Goal: Task Accomplishment & Management: Manage account settings

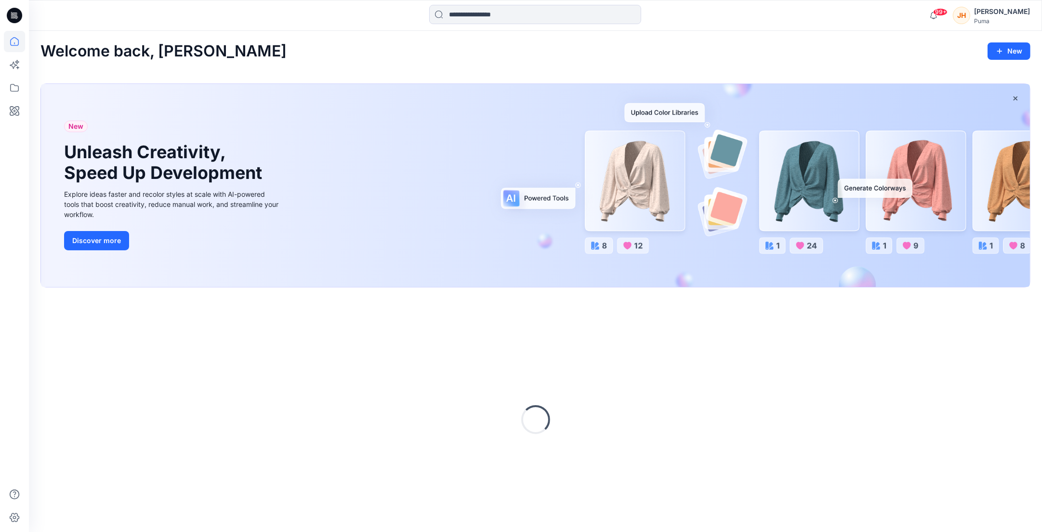
click at [1001, 23] on div "Puma" at bounding box center [1003, 20] width 56 height 7
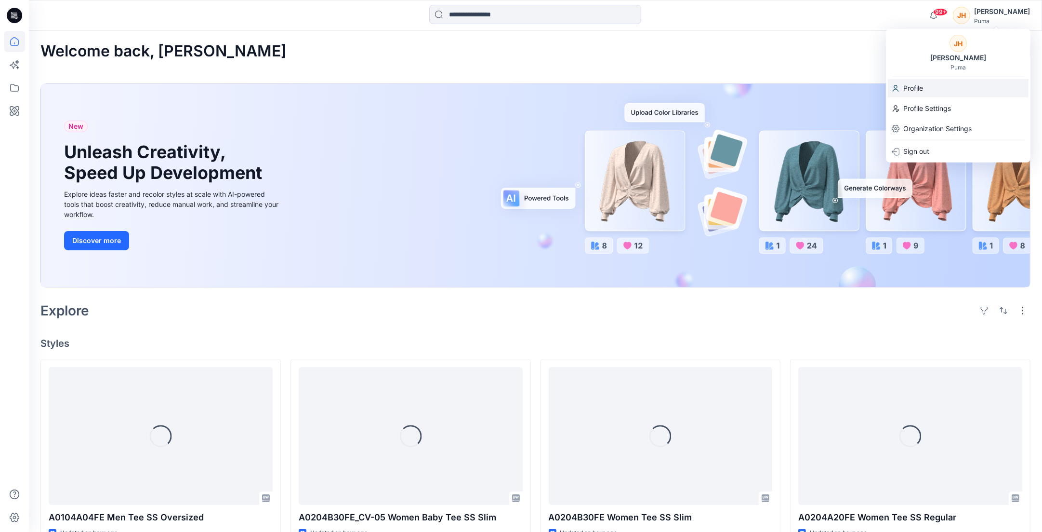
click at [947, 91] on div "Profile" at bounding box center [958, 88] width 141 height 18
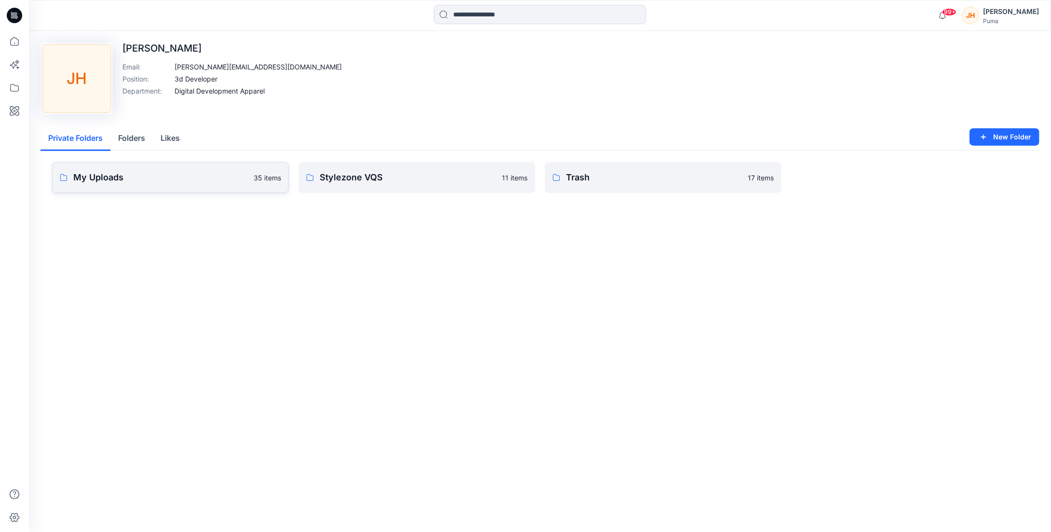
click at [167, 184] on link "My Uploads 35 items" at bounding box center [170, 177] width 237 height 31
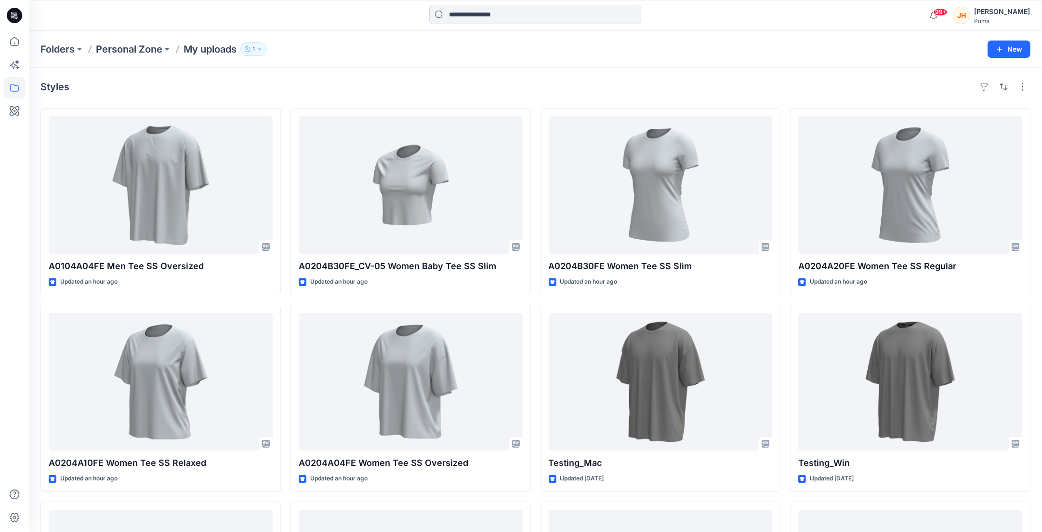
click at [988, 17] on div "Puma" at bounding box center [1003, 20] width 56 height 7
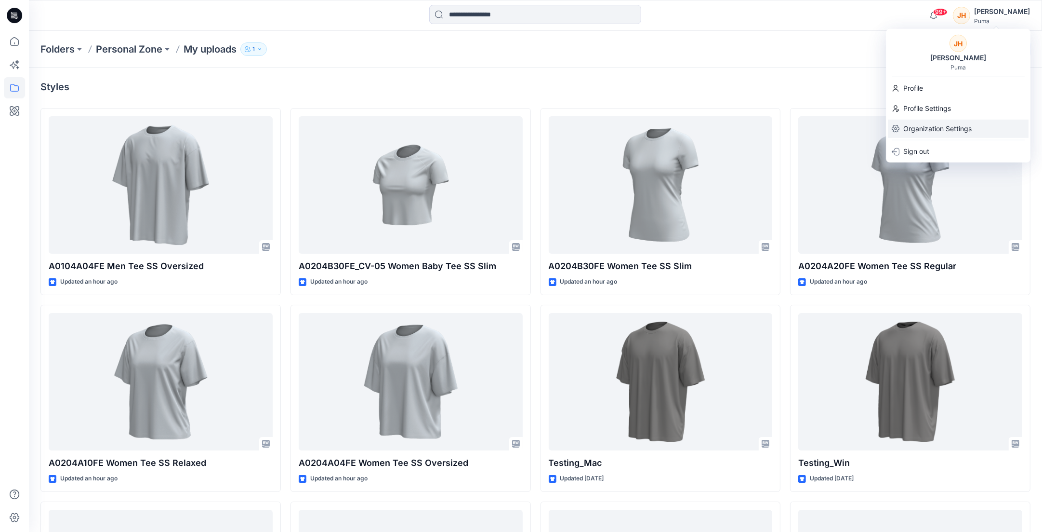
click at [964, 127] on p "Organization Settings" at bounding box center [938, 129] width 68 height 18
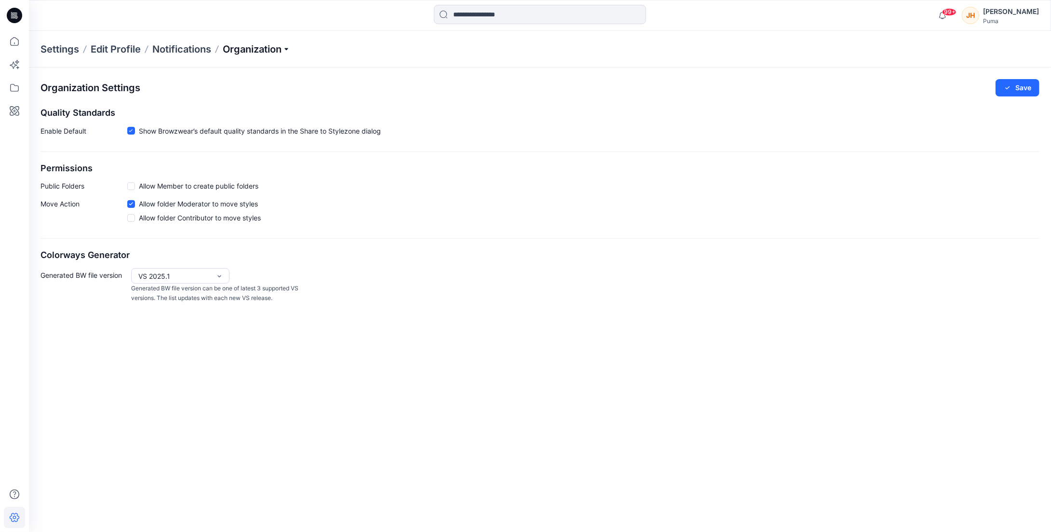
click at [247, 46] on p "Organization" at bounding box center [256, 48] width 67 height 13
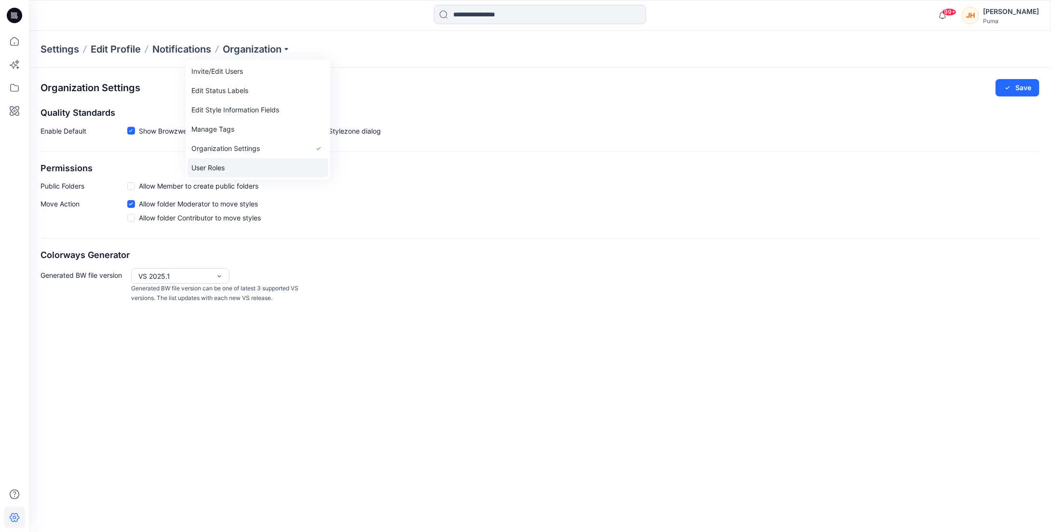
click at [288, 164] on link "User Roles" at bounding box center [257, 167] width 141 height 19
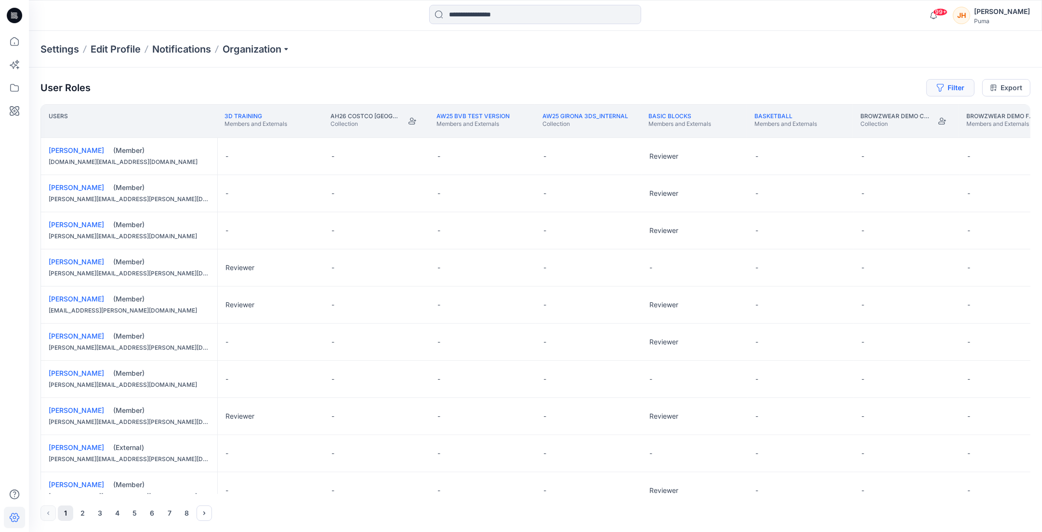
click at [955, 91] on button "Filter" at bounding box center [951, 87] width 48 height 17
click at [897, 111] on div at bounding box center [916, 113] width 99 height 12
type input "****"
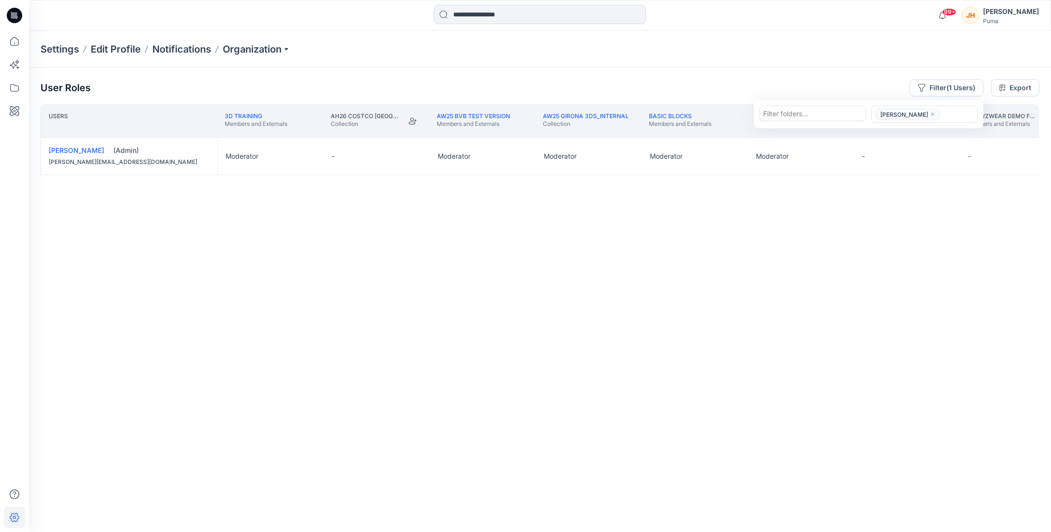
click at [674, 226] on div "Users 3D Training Members and Externals AH26 Costco USA Collection AW25 BVB tes…" at bounding box center [539, 298] width 999 height 389
click at [688, 160] on div "Moderator" at bounding box center [695, 156] width 106 height 37
click at [731, 155] on button "Edit Role" at bounding box center [731, 155] width 17 height 17
click at [697, 194] on button "Reviewer" at bounding box center [686, 196] width 104 height 17
click at [729, 156] on button "Edit Role" at bounding box center [731, 155] width 17 height 17
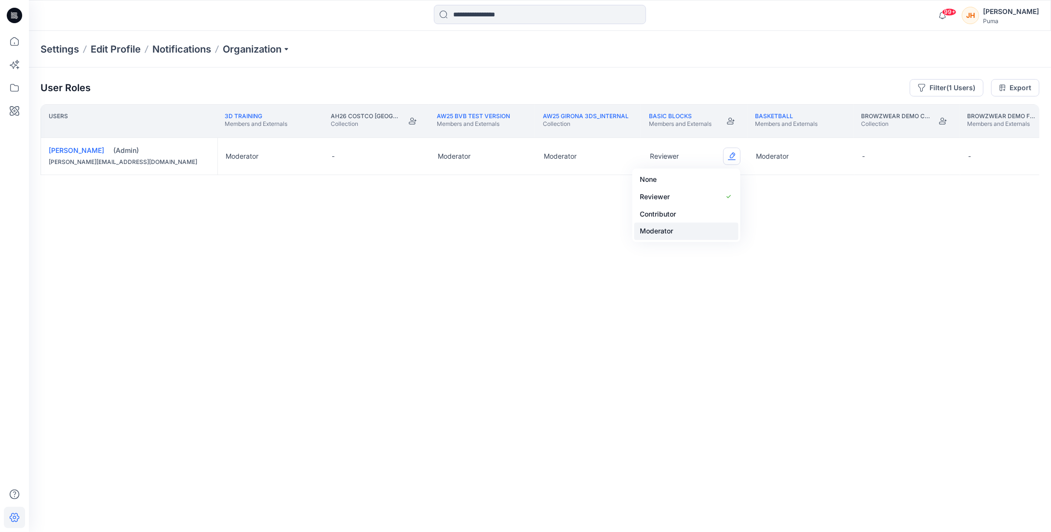
click at [683, 231] on button "Moderator" at bounding box center [686, 231] width 104 height 17
click at [680, 201] on div "Users 3D Training Members and Externals AH26 Costco USA Collection AW25 BVB tes…" at bounding box center [539, 298] width 999 height 389
click at [1008, 15] on div "[PERSON_NAME]" at bounding box center [1011, 12] width 56 height 12
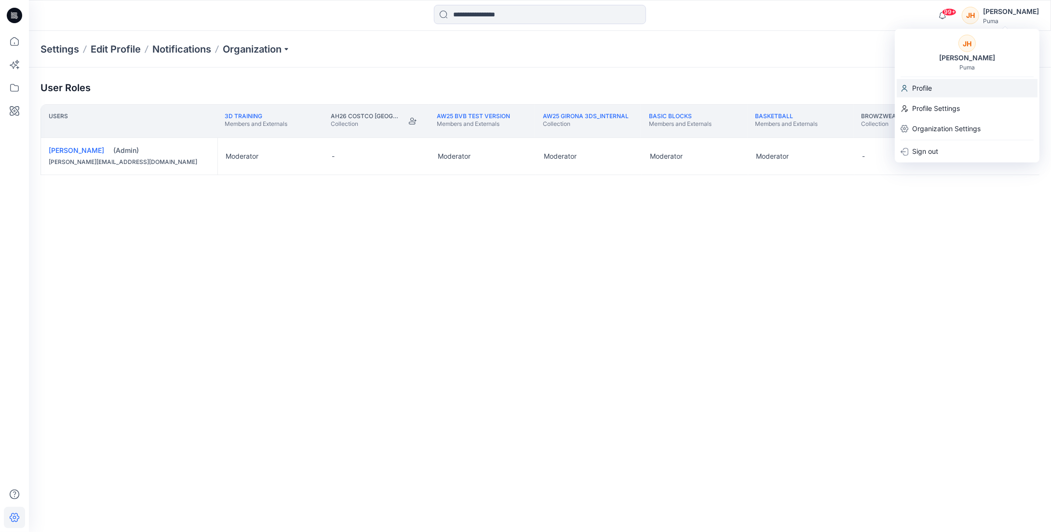
click at [962, 87] on div "Profile" at bounding box center [966, 88] width 141 height 18
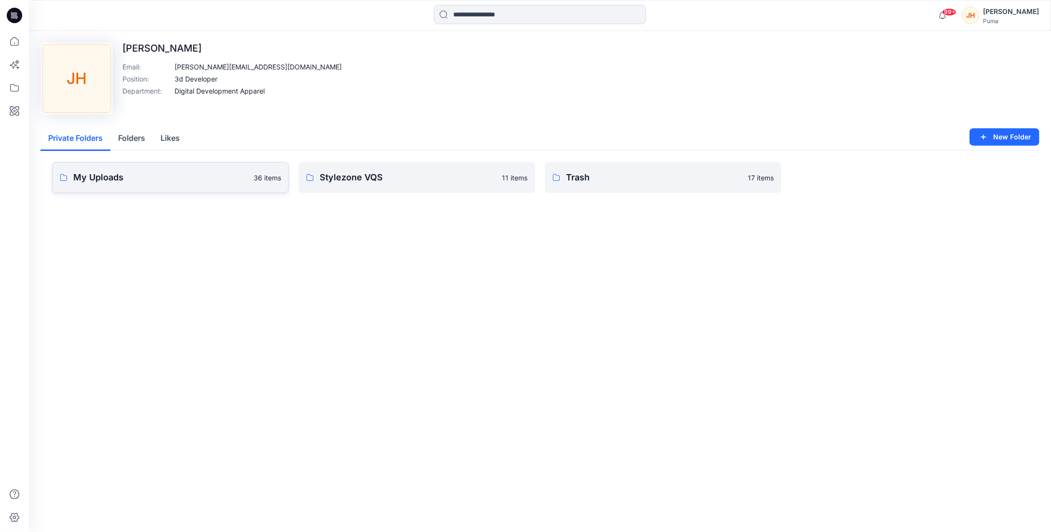
click at [155, 181] on p "My Uploads" at bounding box center [160, 177] width 174 height 13
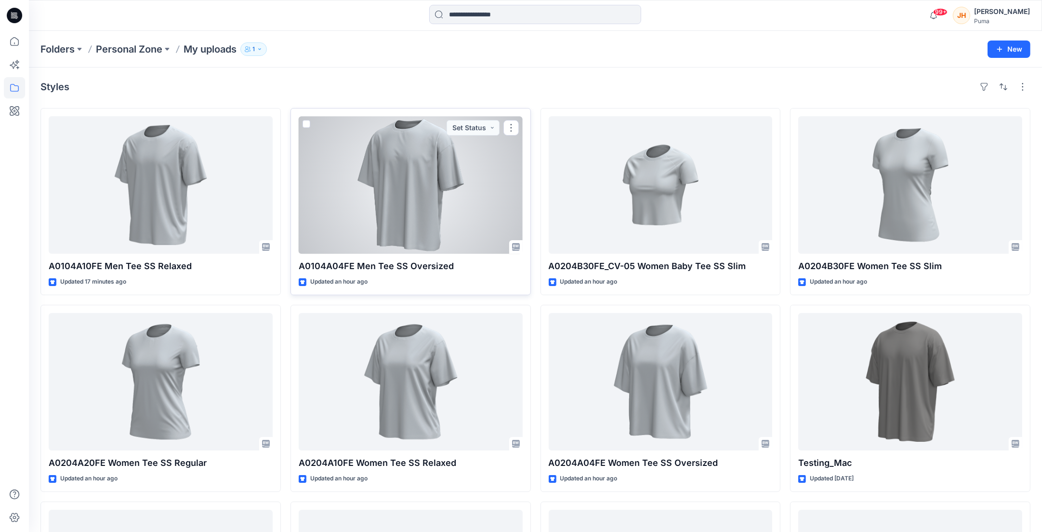
click at [451, 208] on div at bounding box center [411, 184] width 224 height 137
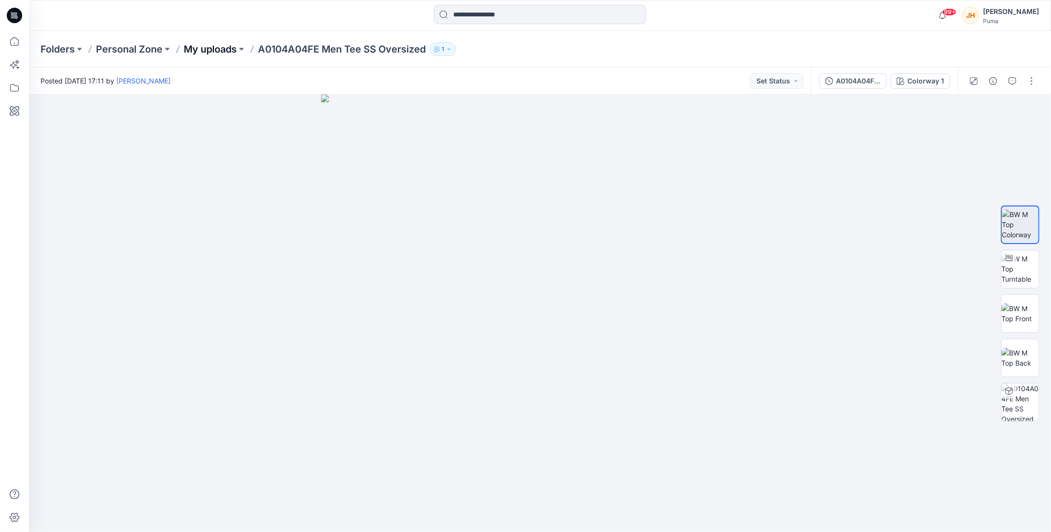
click at [212, 46] on p "My uploads" at bounding box center [210, 48] width 53 height 13
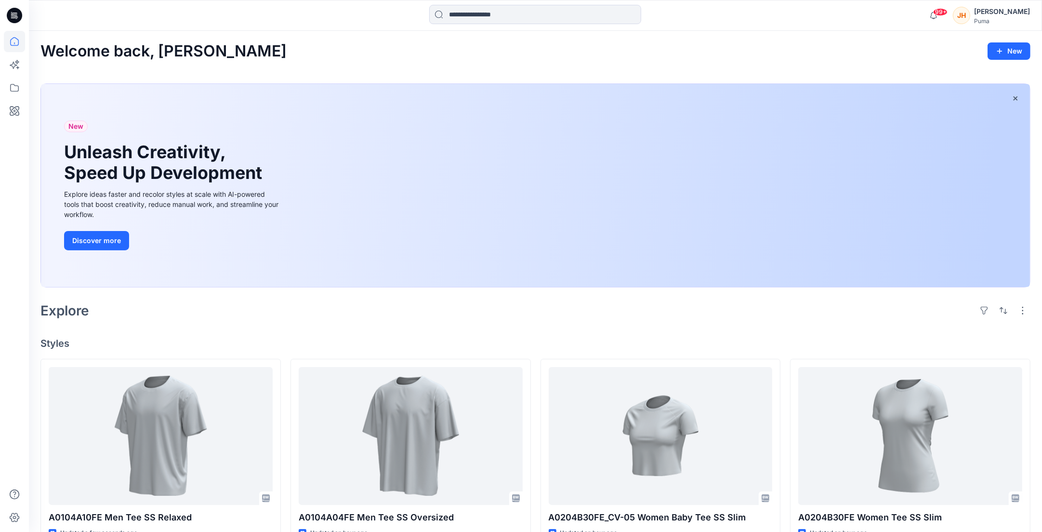
click at [994, 24] on div "Puma" at bounding box center [1003, 20] width 56 height 7
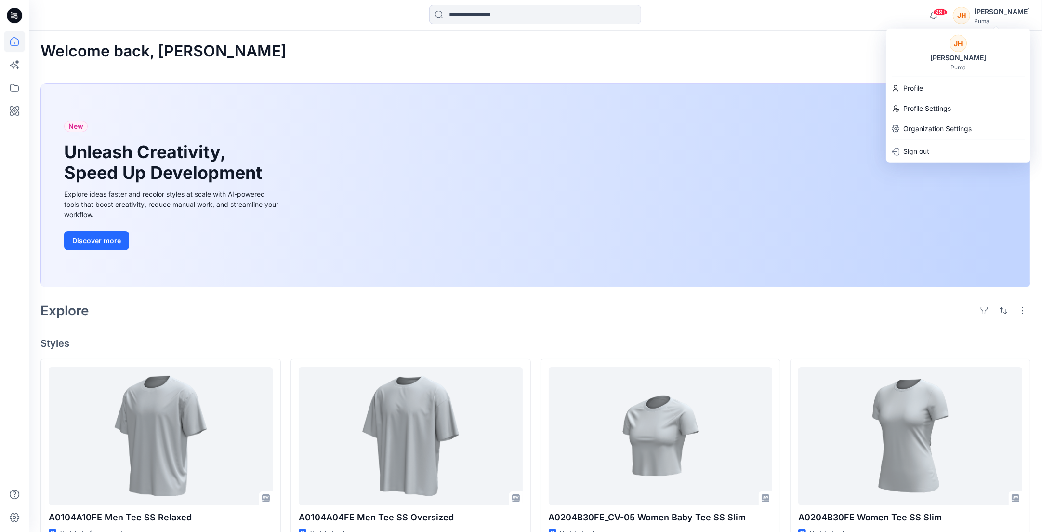
click at [845, 68] on div "Welcome back, [PERSON_NAME] New New Unleash Creativity, Speed Up Development Ex…" at bounding box center [536, 508] width 1014 height 954
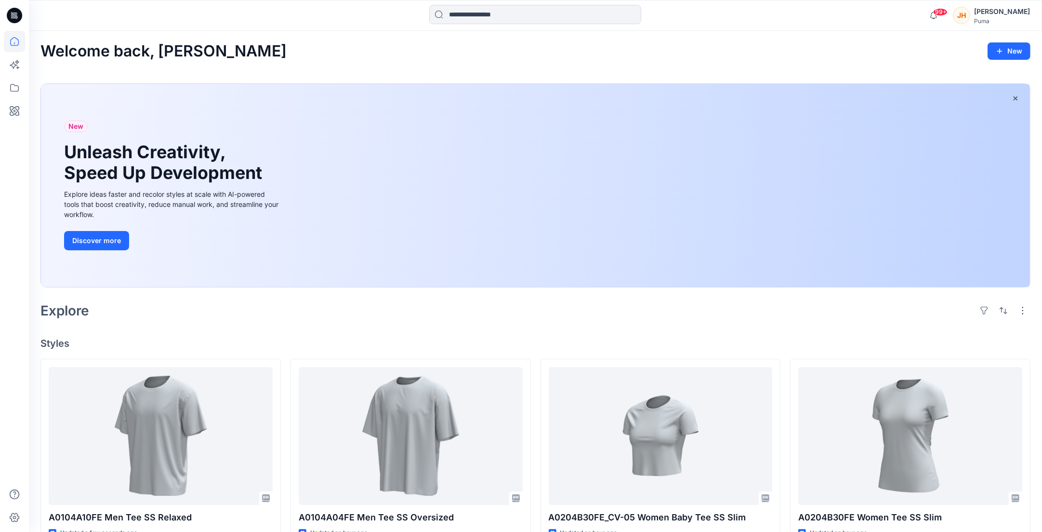
click at [19, 12] on icon at bounding box center [14, 15] width 15 height 15
click at [18, 86] on icon at bounding box center [14, 88] width 9 height 8
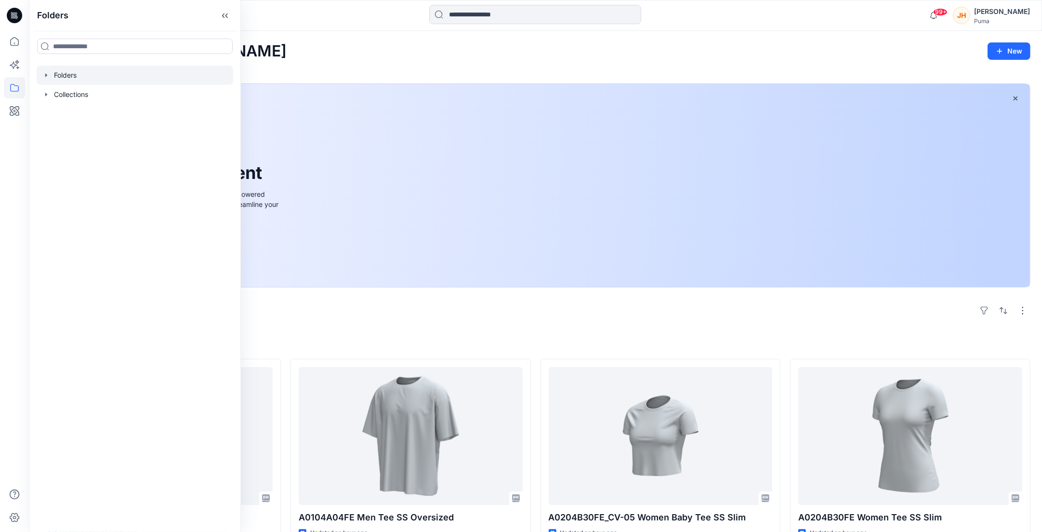
click at [49, 75] on icon "button" at bounding box center [46, 75] width 8 height 8
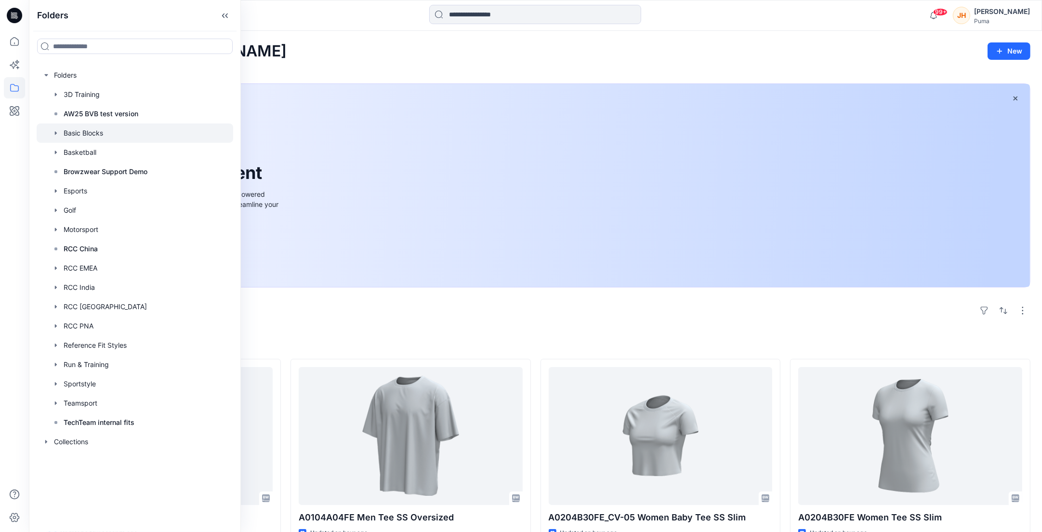
drag, startPoint x: 91, startPoint y: 152, endPoint x: 113, endPoint y: 133, distance: 29.4
click at [113, 133] on div "3D Training AW25 BVB test version Basic Blocks Basketball Browzwear Support Dem…" at bounding box center [135, 258] width 197 height 347
click at [113, 133] on div at bounding box center [135, 132] width 197 height 19
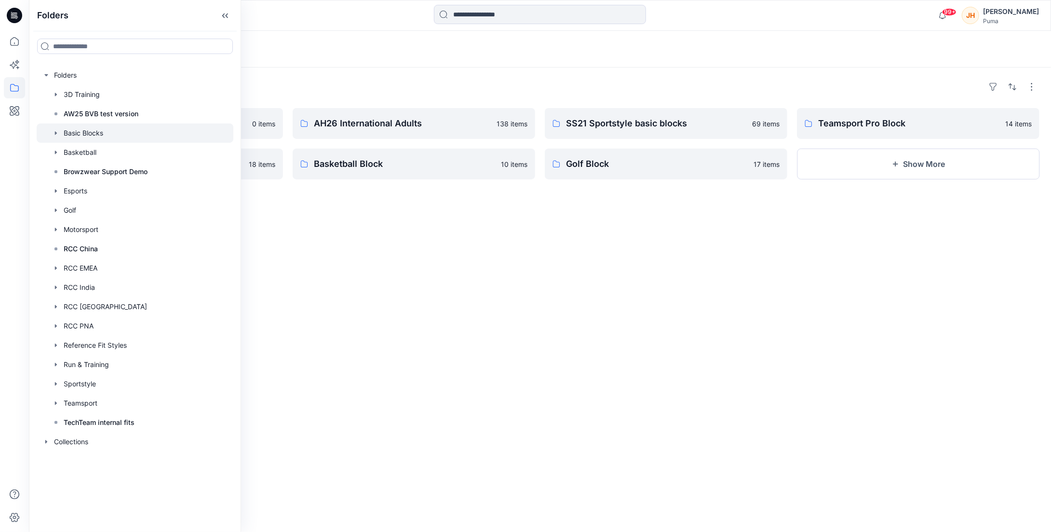
click at [487, 88] on div "Folders" at bounding box center [539, 86] width 999 height 15
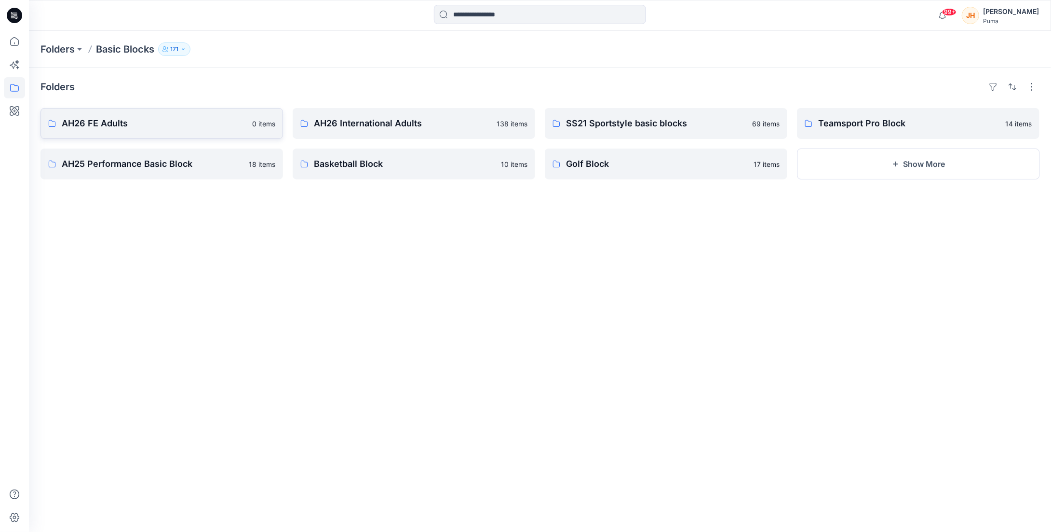
click at [197, 128] on p "AH26 FE Adults" at bounding box center [154, 123] width 185 height 13
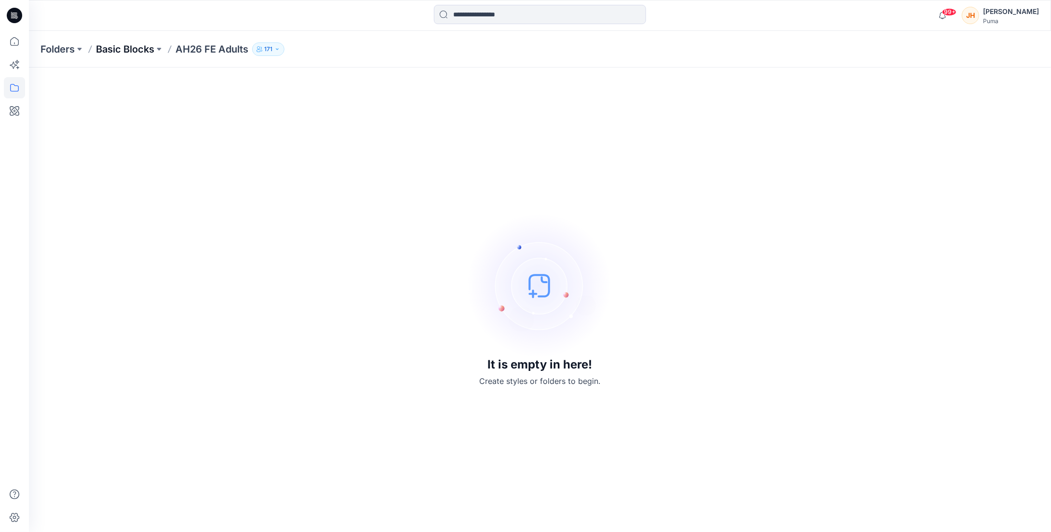
click at [143, 48] on p "Basic Blocks" at bounding box center [125, 48] width 58 height 13
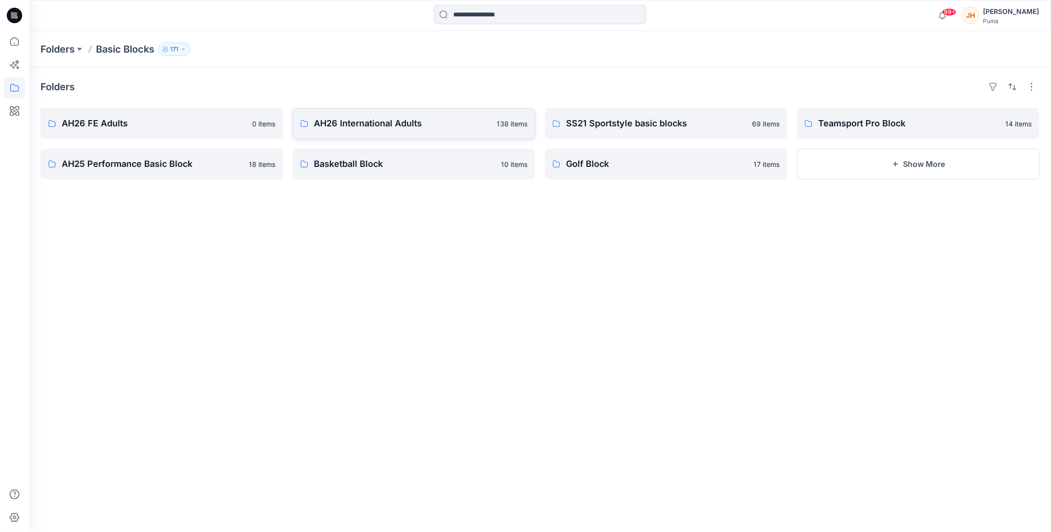
click at [395, 130] on p "AH26 International Adults" at bounding box center [402, 123] width 177 height 13
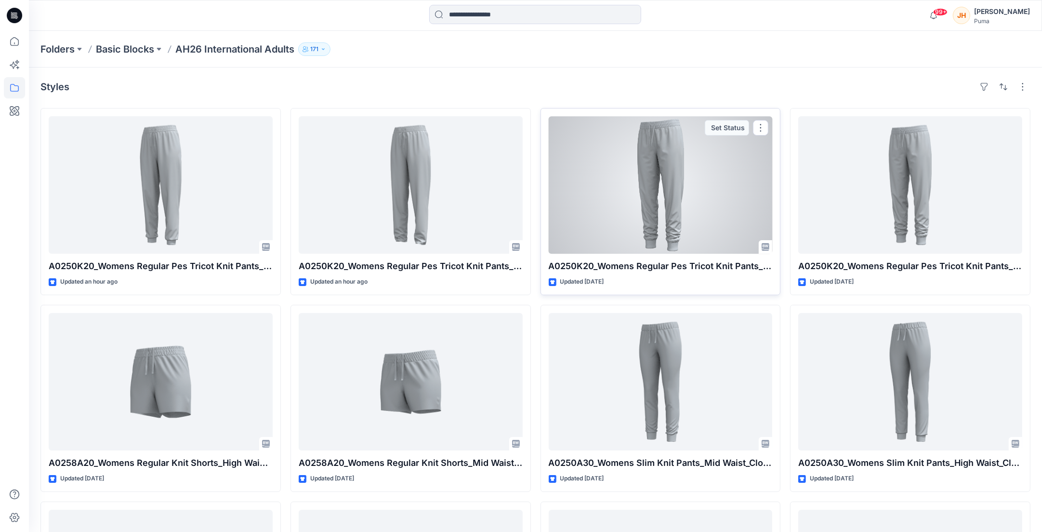
click at [708, 208] on div at bounding box center [661, 184] width 224 height 137
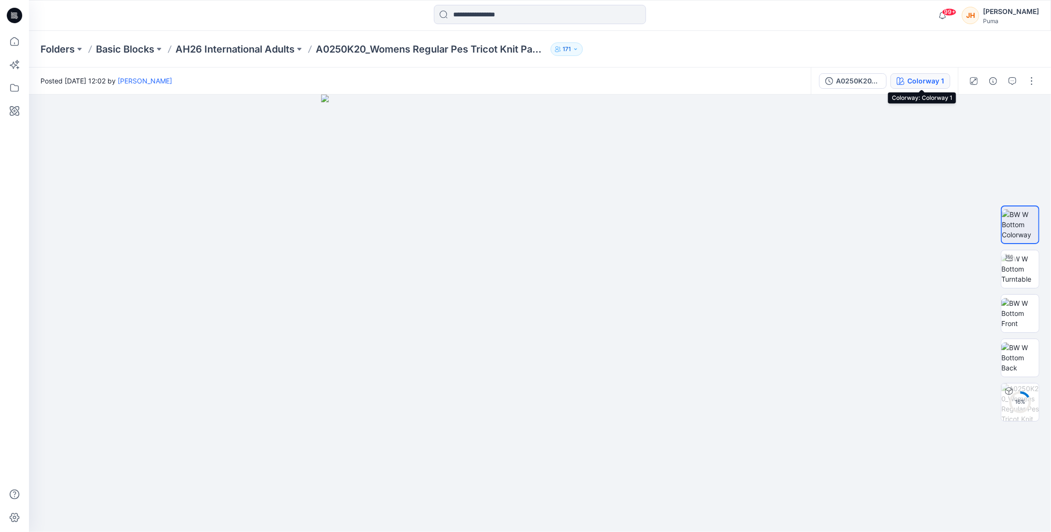
click at [927, 79] on div "Colorway 1" at bounding box center [925, 81] width 37 height 11
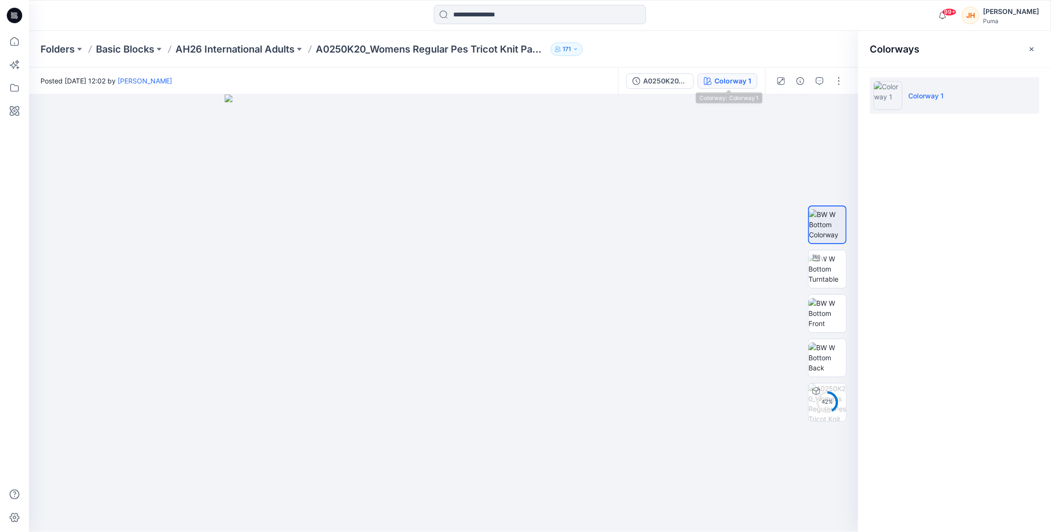
click at [756, 76] on button "Colorway 1" at bounding box center [727, 80] width 60 height 15
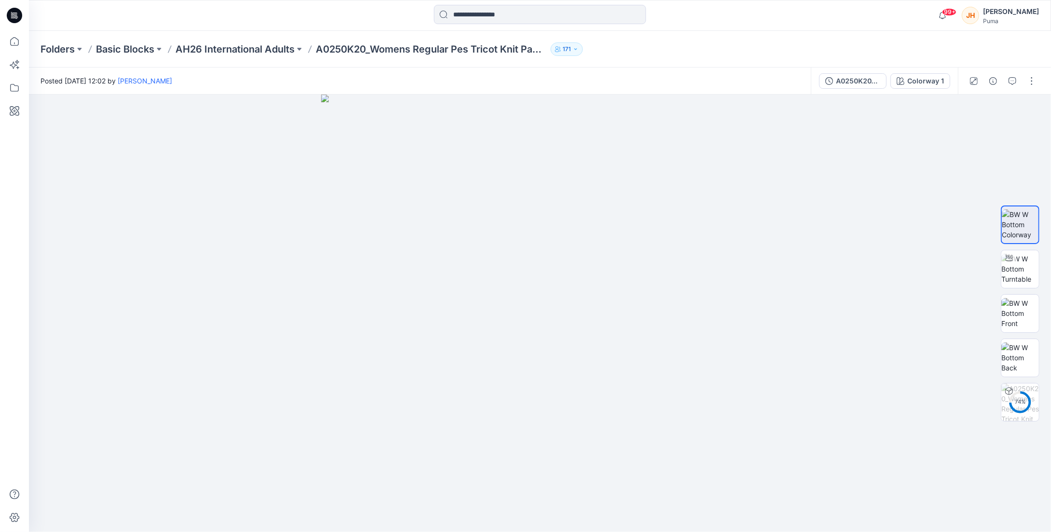
click at [861, 91] on div "A0250K20_Womens Regular Pes Tricot Knit Pants_Mid Rise_Closed cuff_CV01 Colorwa…" at bounding box center [884, 80] width 147 height 27
click at [862, 84] on div "A0250K20_Womens Regular Pes Tricot Knit Pants_Mid Rise_Closed cuff_CV01" at bounding box center [858, 81] width 44 height 11
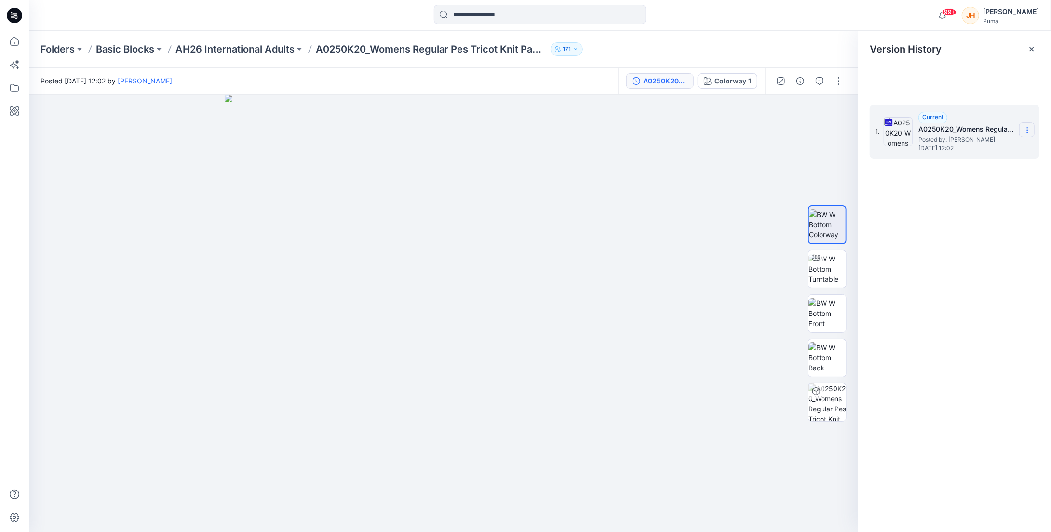
drag, startPoint x: 1023, startPoint y: 128, endPoint x: 1032, endPoint y: 130, distance: 9.8
click at [1024, 128] on icon at bounding box center [1027, 130] width 8 height 8
click at [770, 141] on div at bounding box center [443, 312] width 829 height 437
click at [1032, 48] on icon at bounding box center [1031, 49] width 4 height 4
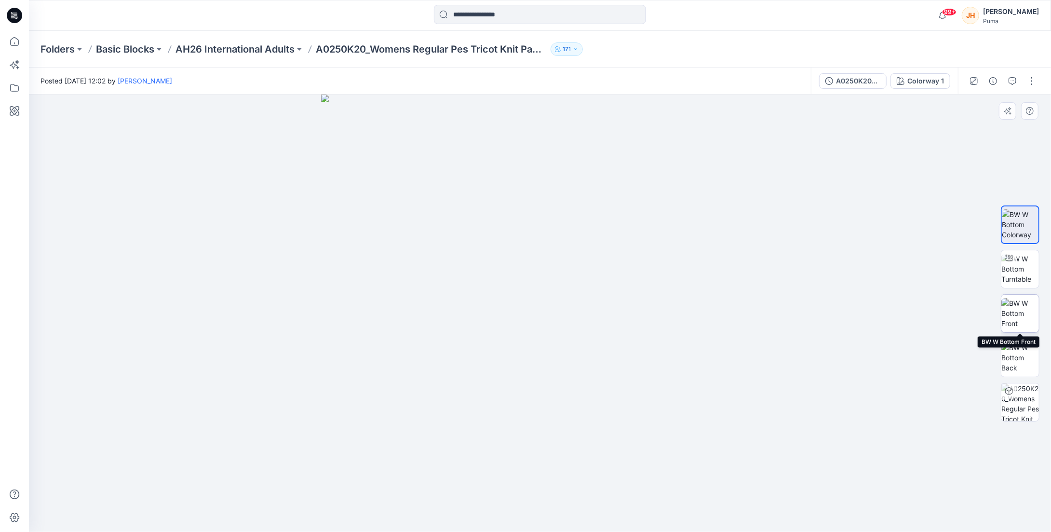
click at [1022, 320] on img at bounding box center [1020, 313] width 38 height 30
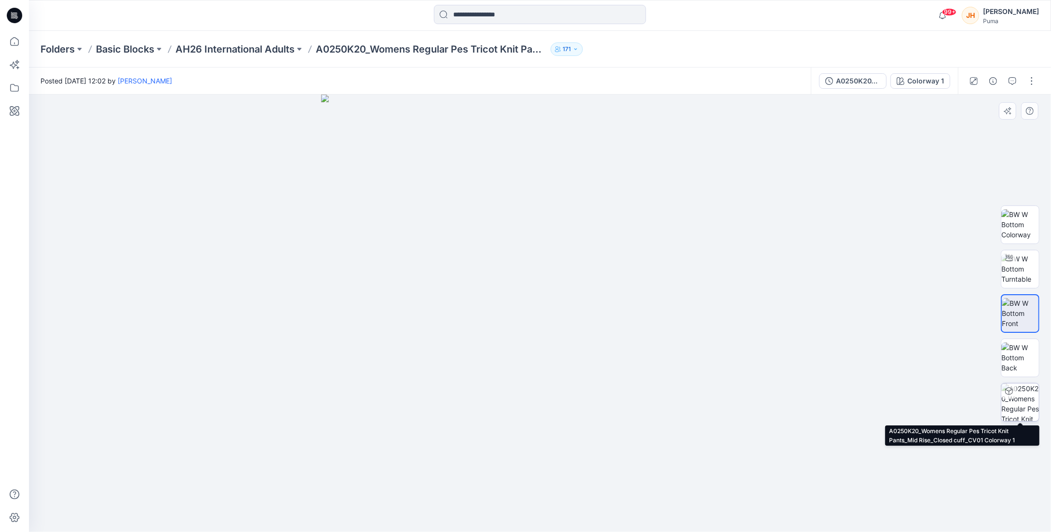
click at [1017, 399] on img at bounding box center [1020, 402] width 38 height 38
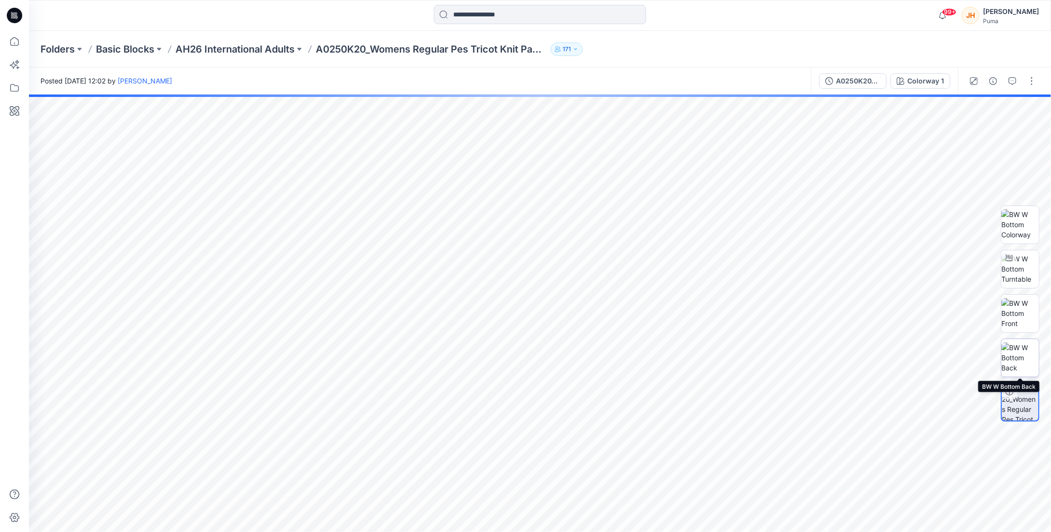
click at [1019, 350] on img at bounding box center [1020, 357] width 38 height 30
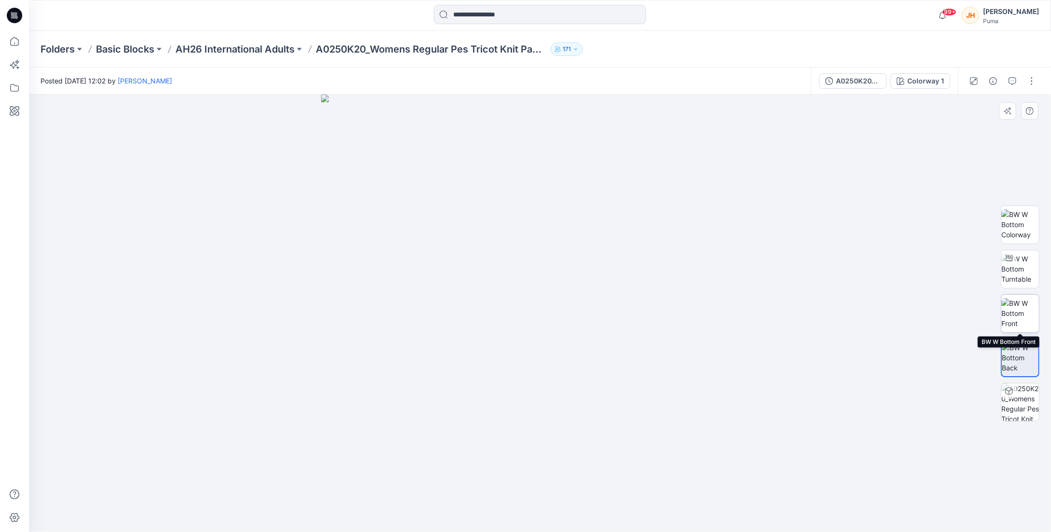
click at [1021, 315] on img at bounding box center [1020, 313] width 38 height 30
click at [1023, 264] on img at bounding box center [1020, 269] width 38 height 30
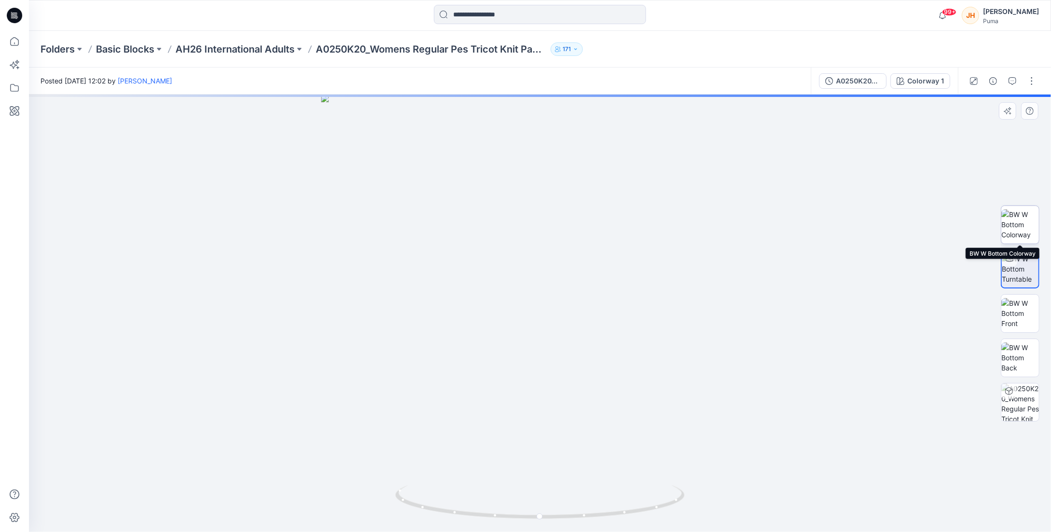
click at [1025, 233] on img at bounding box center [1020, 224] width 38 height 30
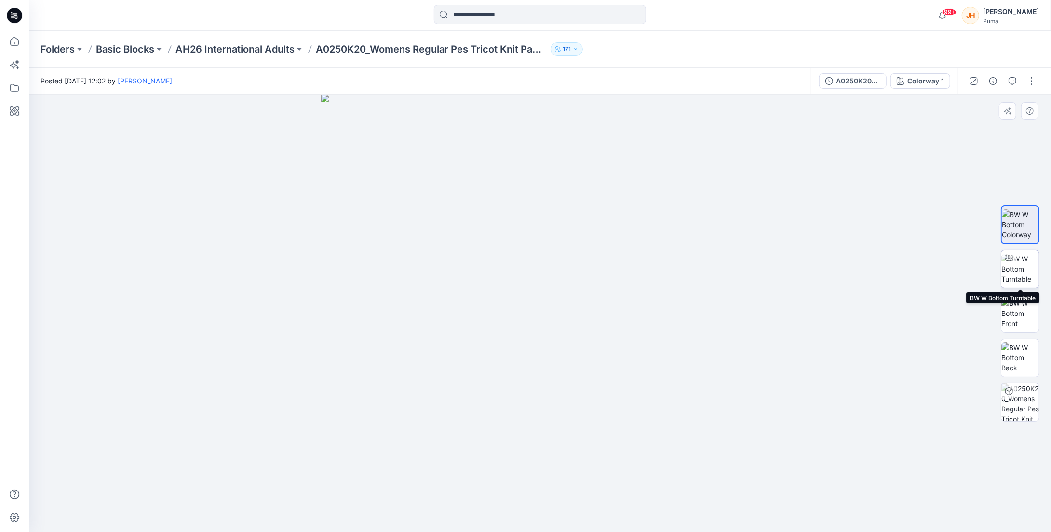
click at [1022, 274] on img at bounding box center [1020, 269] width 38 height 30
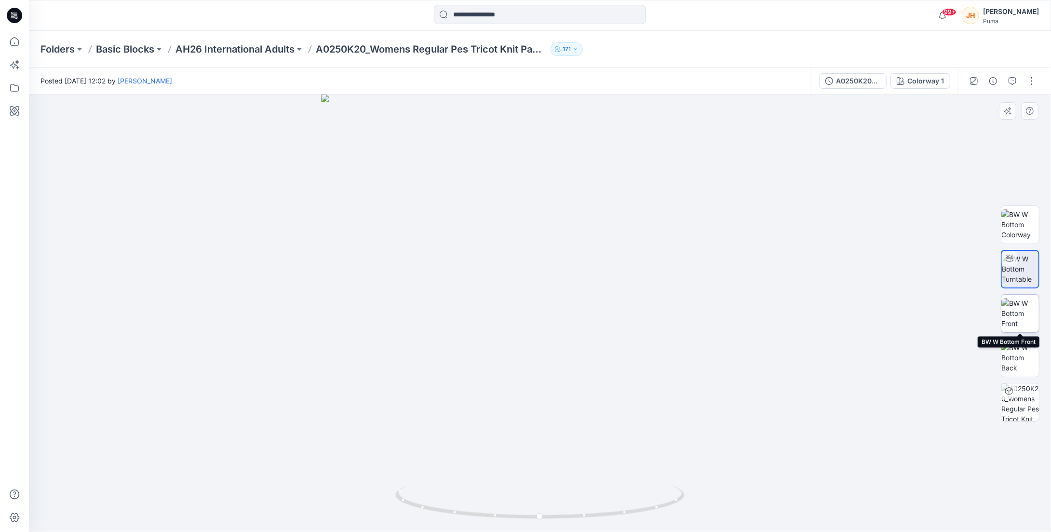
click at [1022, 308] on img at bounding box center [1020, 313] width 38 height 30
click at [1011, 232] on img at bounding box center [1020, 224] width 38 height 30
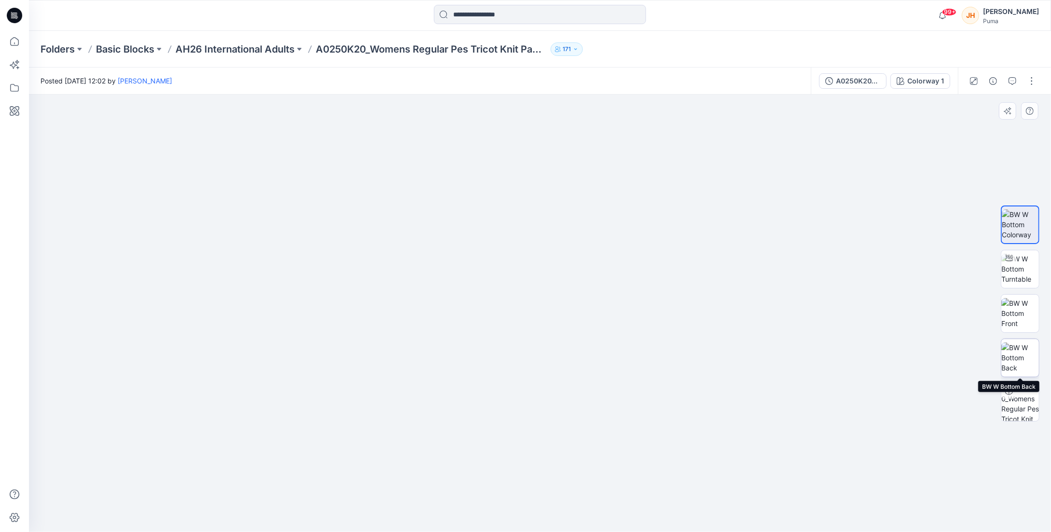
click at [1021, 355] on img at bounding box center [1020, 357] width 38 height 30
click at [1018, 317] on img at bounding box center [1020, 313] width 38 height 30
click at [1021, 276] on img at bounding box center [1020, 269] width 38 height 30
click at [1022, 234] on img at bounding box center [1020, 224] width 38 height 30
click at [1023, 357] on img at bounding box center [1020, 357] width 38 height 30
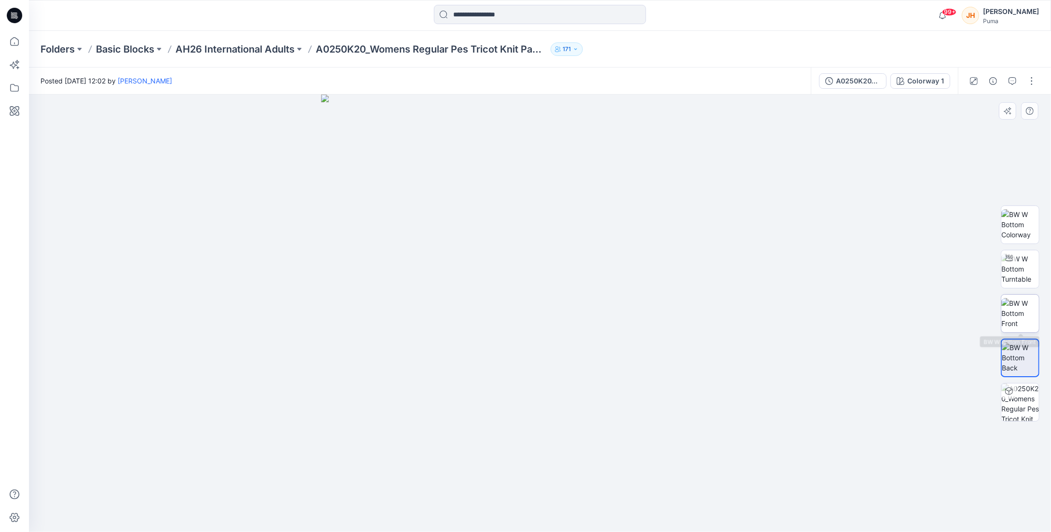
click at [1031, 308] on img at bounding box center [1020, 313] width 38 height 30
click at [1027, 265] on img at bounding box center [1020, 269] width 38 height 30
drag, startPoint x: 659, startPoint y: 176, endPoint x: 632, endPoint y: 410, distance: 234.8
click at [632, 412] on img at bounding box center [535, 84] width 1476 height 896
drag, startPoint x: 648, startPoint y: 306, endPoint x: 647, endPoint y: 365, distance: 58.8
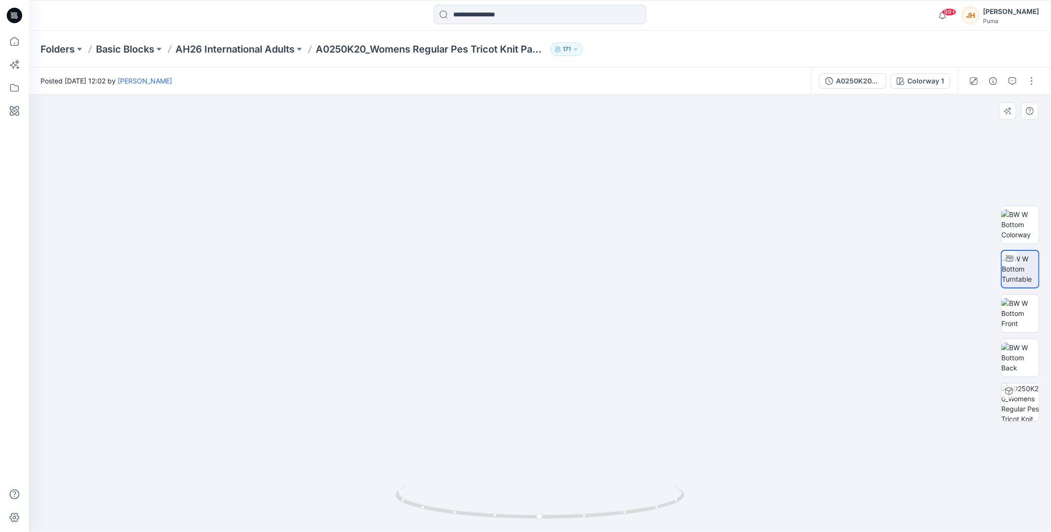
click at [647, 365] on img at bounding box center [510, 187] width 1476 height 689
drag, startPoint x: 631, startPoint y: 326, endPoint x: 629, endPoint y: 342, distance: 16.0
click at [629, 342] on img at bounding box center [501, 249] width 1476 height 565
drag, startPoint x: 567, startPoint y: 200, endPoint x: 595, endPoint y: 275, distance: 80.5
click at [595, 275] on img at bounding box center [524, 289] width 1476 height 486
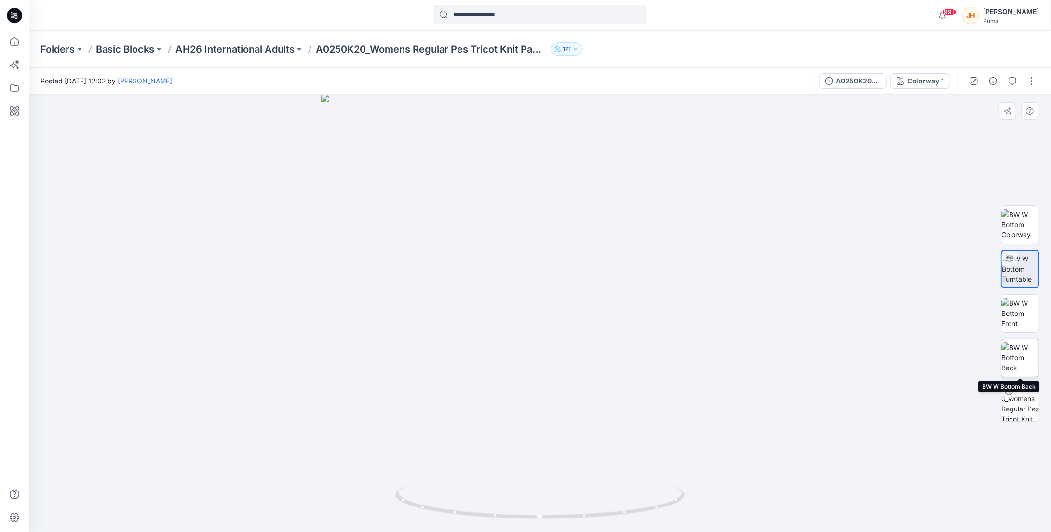
click at [1026, 357] on img at bounding box center [1020, 357] width 38 height 30
click at [1026, 320] on img at bounding box center [1020, 313] width 38 height 30
click at [1028, 82] on button "button" at bounding box center [1031, 80] width 15 height 15
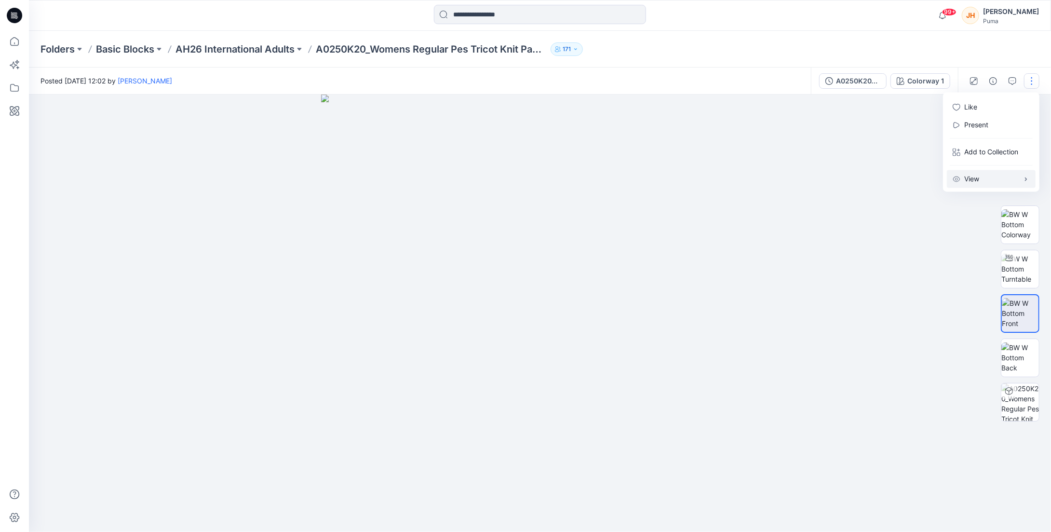
click at [988, 178] on button "View" at bounding box center [991, 179] width 89 height 18
click at [925, 159] on div at bounding box center [540, 312] width 1022 height 437
click at [1012, 357] on img at bounding box center [1020, 357] width 38 height 30
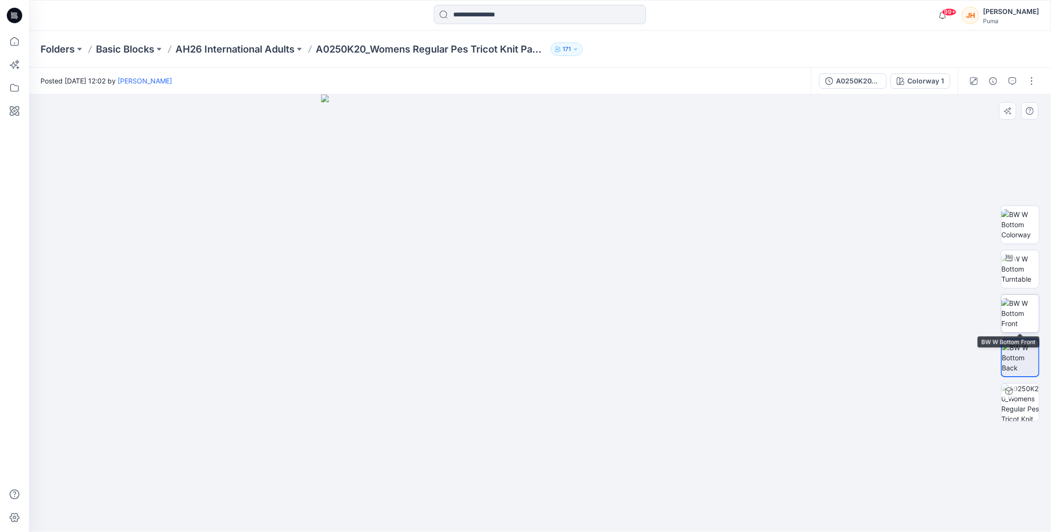
click at [1008, 312] on img at bounding box center [1020, 313] width 38 height 30
click at [531, 191] on img at bounding box center [539, 312] width 437 height 437
drag, startPoint x: 531, startPoint y: 191, endPoint x: 586, endPoint y: 223, distance: 63.7
click at [586, 223] on img at bounding box center [539, 312] width 437 height 437
click at [586, 210] on img at bounding box center [539, 312] width 437 height 437
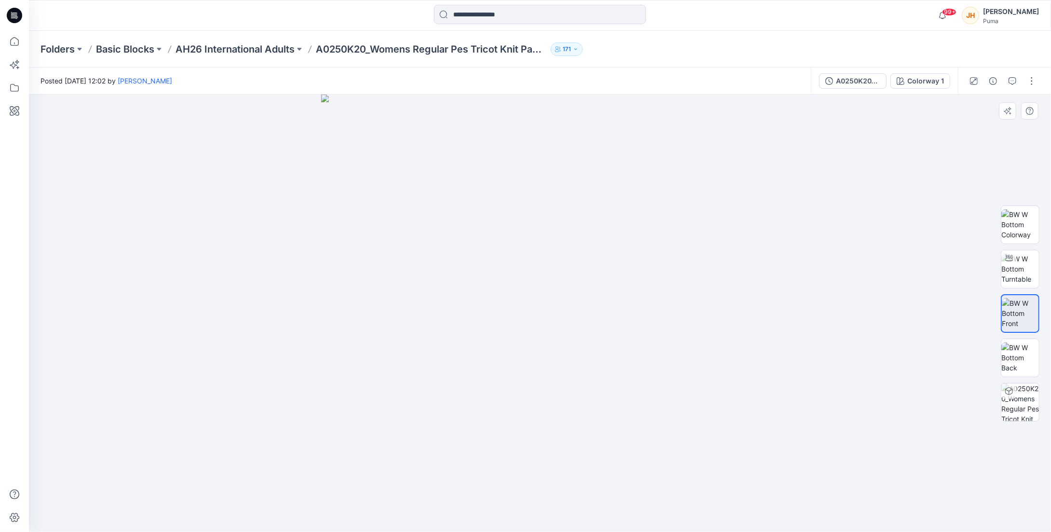
drag, startPoint x: 581, startPoint y: 235, endPoint x: 601, endPoint y: 245, distance: 23.3
click at [601, 245] on img at bounding box center [539, 312] width 437 height 437
drag, startPoint x: 589, startPoint y: 227, endPoint x: 594, endPoint y: 235, distance: 9.5
click at [593, 233] on img at bounding box center [539, 312] width 437 height 437
drag, startPoint x: 584, startPoint y: 225, endPoint x: 597, endPoint y: 241, distance: 20.2
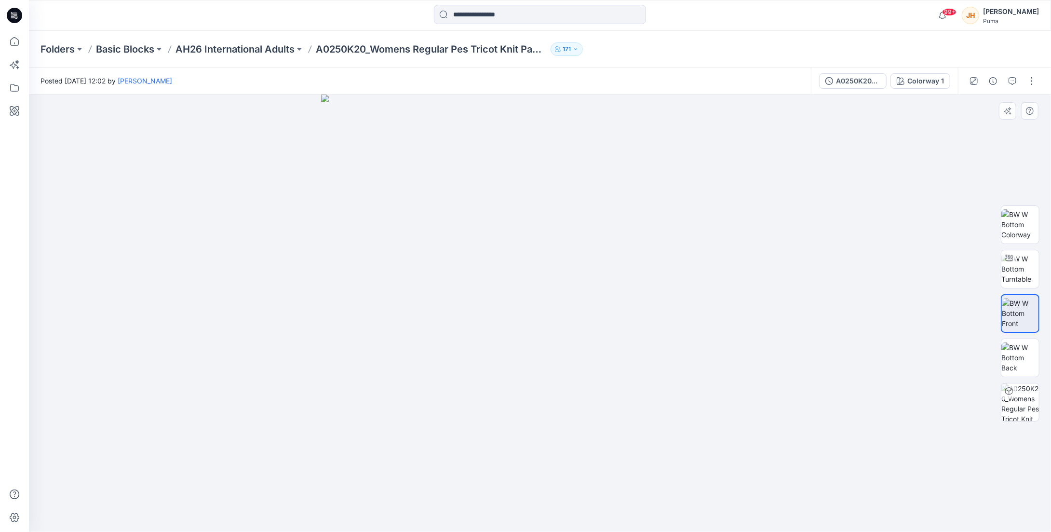
click at [597, 241] on img at bounding box center [539, 312] width 437 height 437
drag, startPoint x: 587, startPoint y: 225, endPoint x: 625, endPoint y: 257, distance: 50.2
click at [625, 257] on img at bounding box center [539, 312] width 437 height 437
drag, startPoint x: 597, startPoint y: 255, endPoint x: 606, endPoint y: 262, distance: 11.0
click at [603, 261] on img at bounding box center [539, 312] width 437 height 437
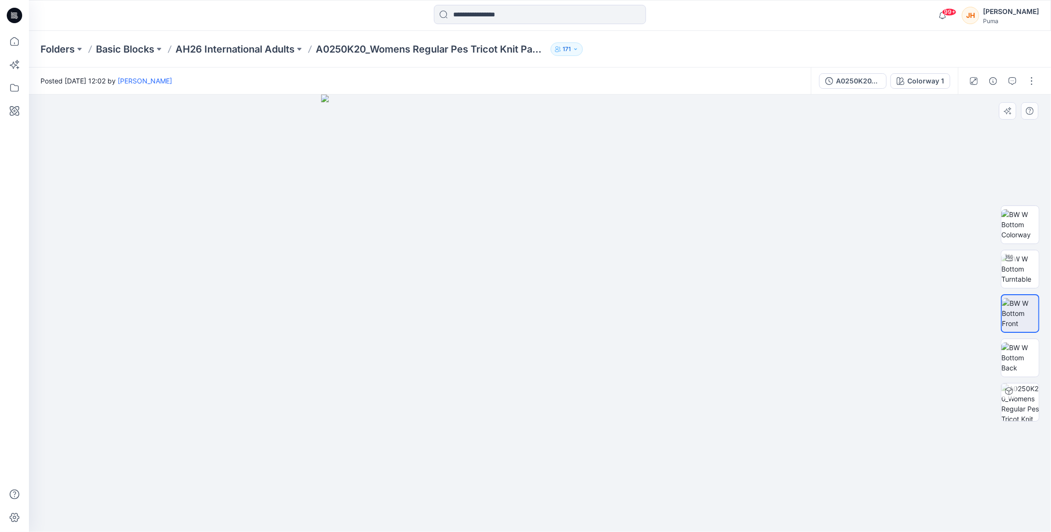
click at [537, 222] on img at bounding box center [539, 312] width 437 height 437
drag, startPoint x: 580, startPoint y: 228, endPoint x: 661, endPoint y: 246, distance: 82.8
click at [589, 229] on img at bounding box center [539, 312] width 437 height 437
click at [875, 90] on div "A0250K20_Womens Regular Pes Tricot Knit Pants_Mid Rise_Closed cuff_CV01 Colorwa…" at bounding box center [884, 80] width 147 height 27
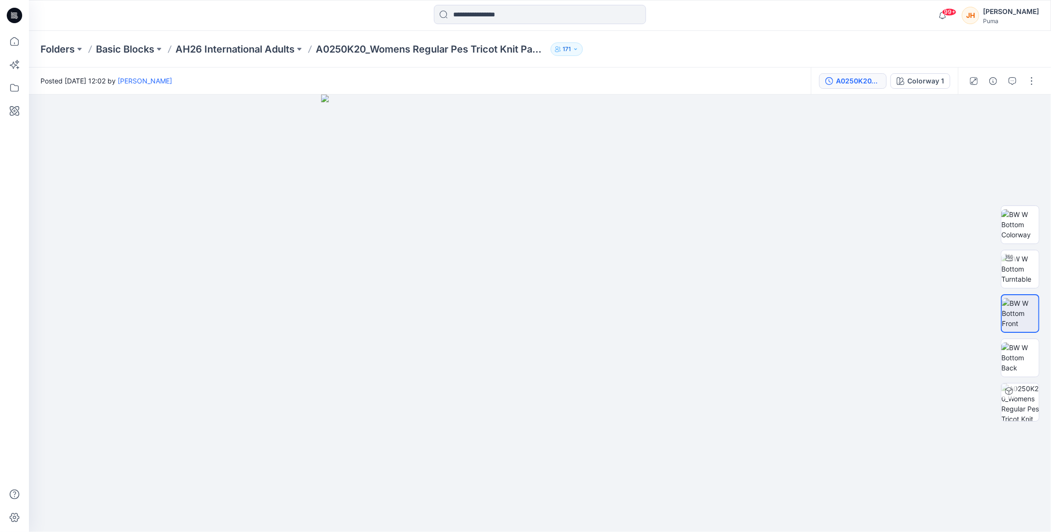
click at [871, 82] on div "A0250K20_Womens Regular Pes Tricot Knit Pants_Mid Rise_Closed cuff_CV01" at bounding box center [858, 81] width 44 height 11
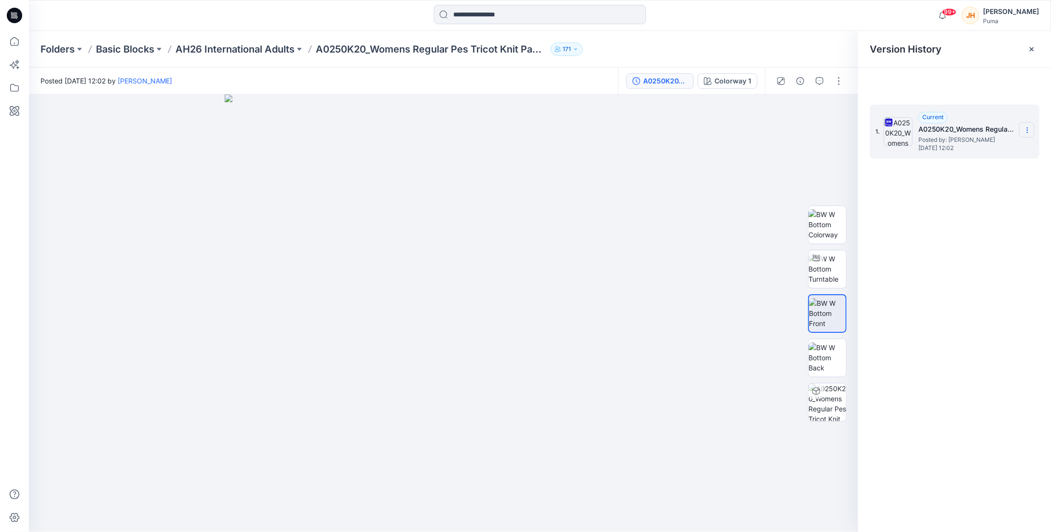
click at [1029, 132] on icon at bounding box center [1027, 130] width 8 height 8
click at [781, 155] on div at bounding box center [443, 312] width 829 height 437
click at [1038, 53] on div at bounding box center [1031, 48] width 15 height 15
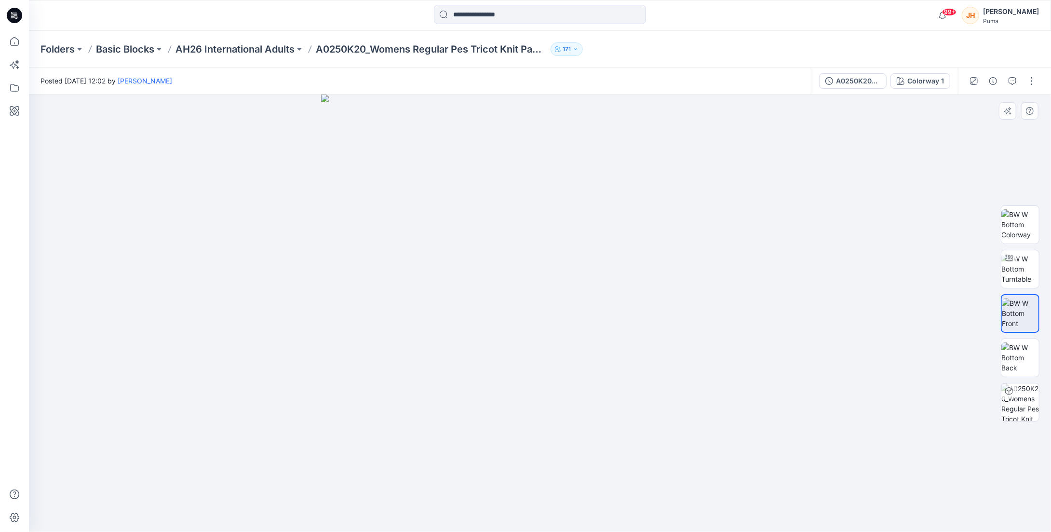
click at [725, 229] on img at bounding box center [539, 312] width 437 height 437
click at [286, 142] on div at bounding box center [540, 312] width 1022 height 437
click at [1011, 16] on div "[PERSON_NAME]" at bounding box center [1011, 12] width 56 height 12
click at [953, 130] on p "Organization Settings" at bounding box center [946, 129] width 68 height 18
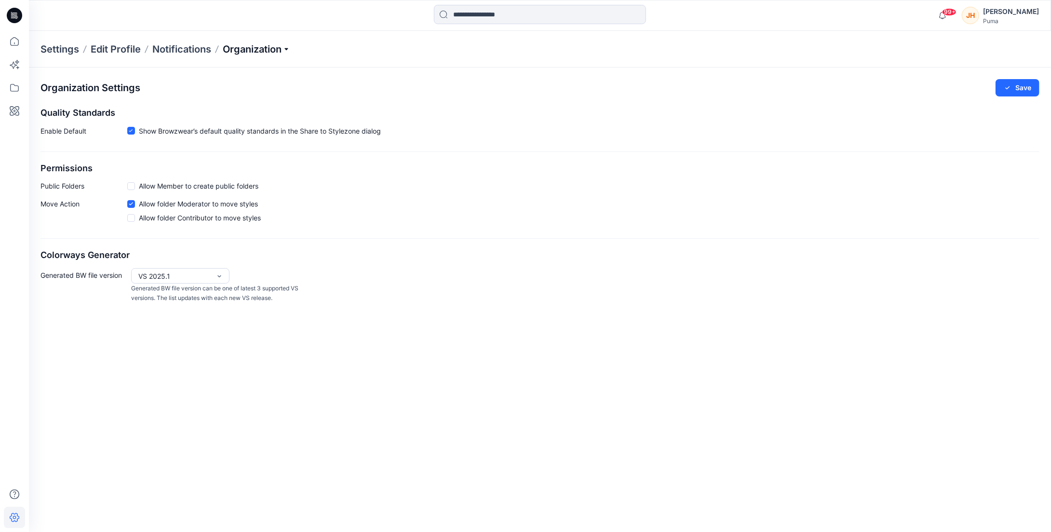
click at [277, 53] on p "Organization" at bounding box center [256, 48] width 67 height 13
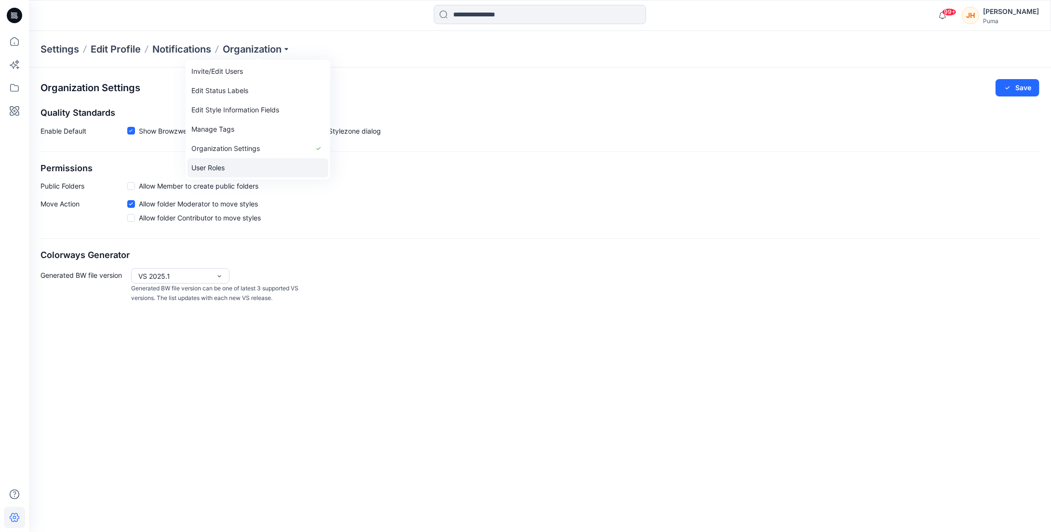
click at [251, 162] on link "User Roles" at bounding box center [257, 167] width 141 height 19
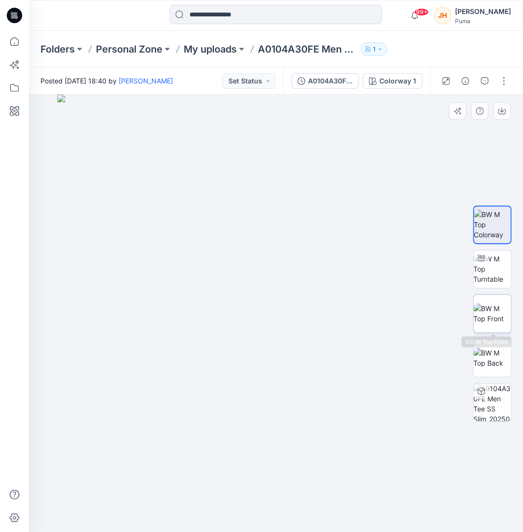
click at [508, 320] on img at bounding box center [492, 313] width 38 height 20
click at [503, 321] on img at bounding box center [492, 313] width 38 height 20
